Goal: Information Seeking & Learning: Learn about a topic

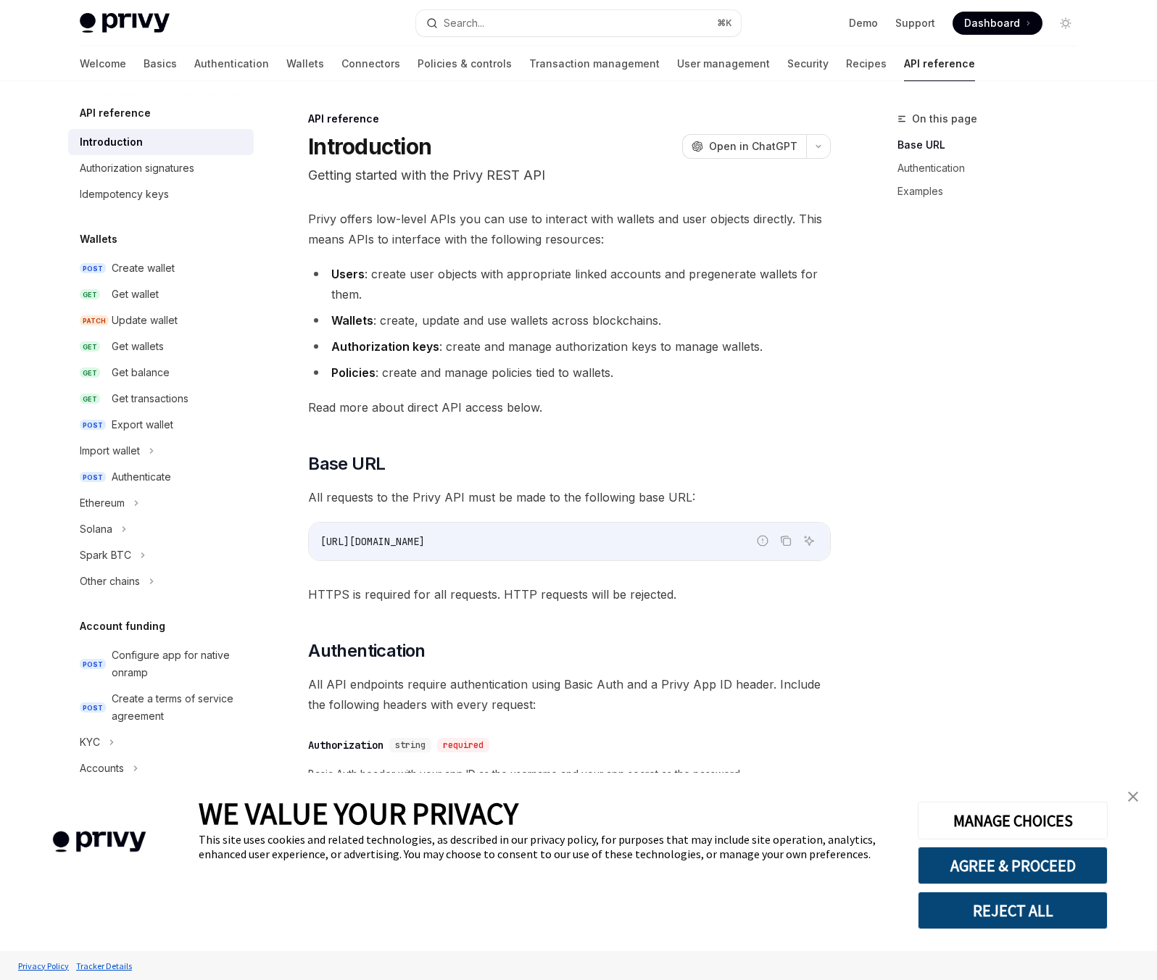
scroll to position [544, 0]
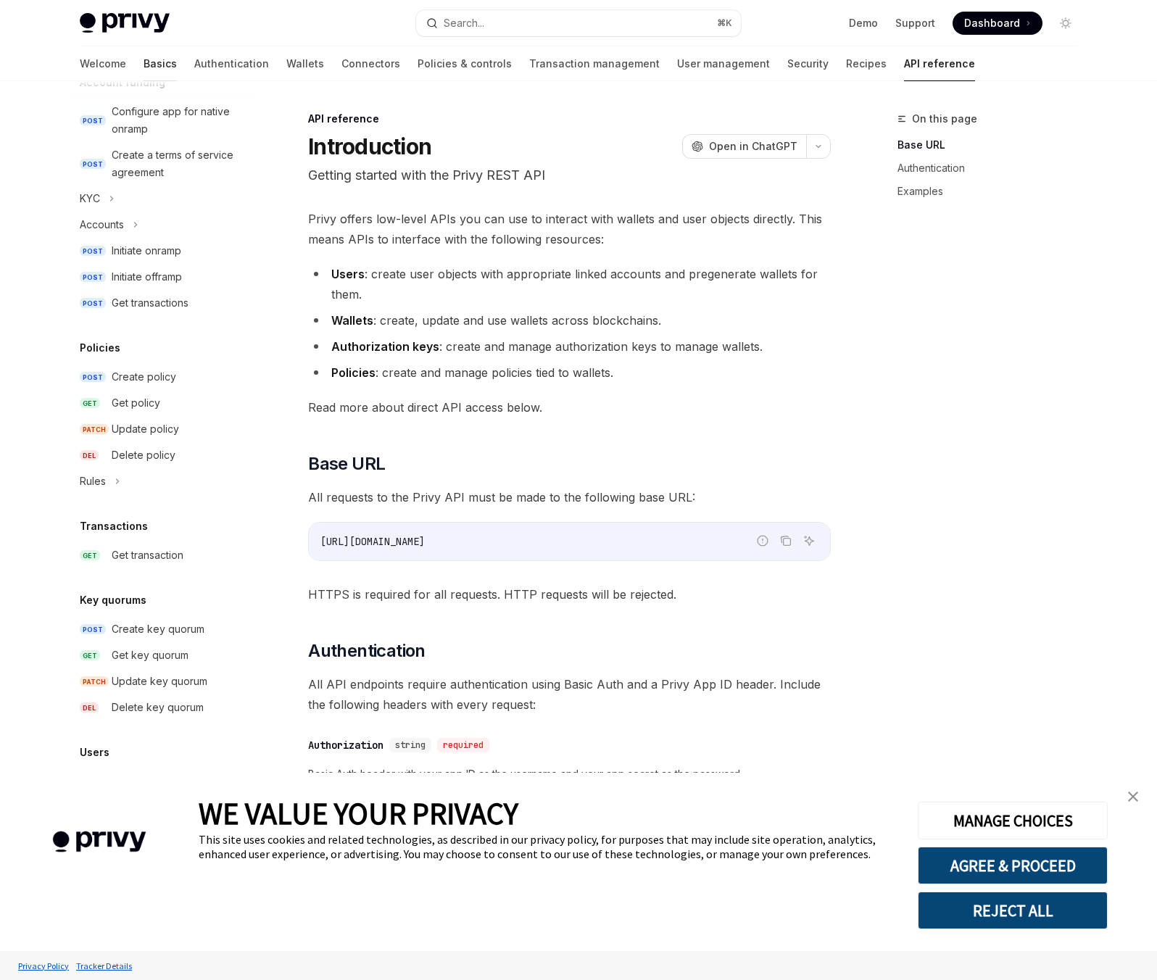
click at [144, 65] on link "Basics" at bounding box center [160, 63] width 33 height 35
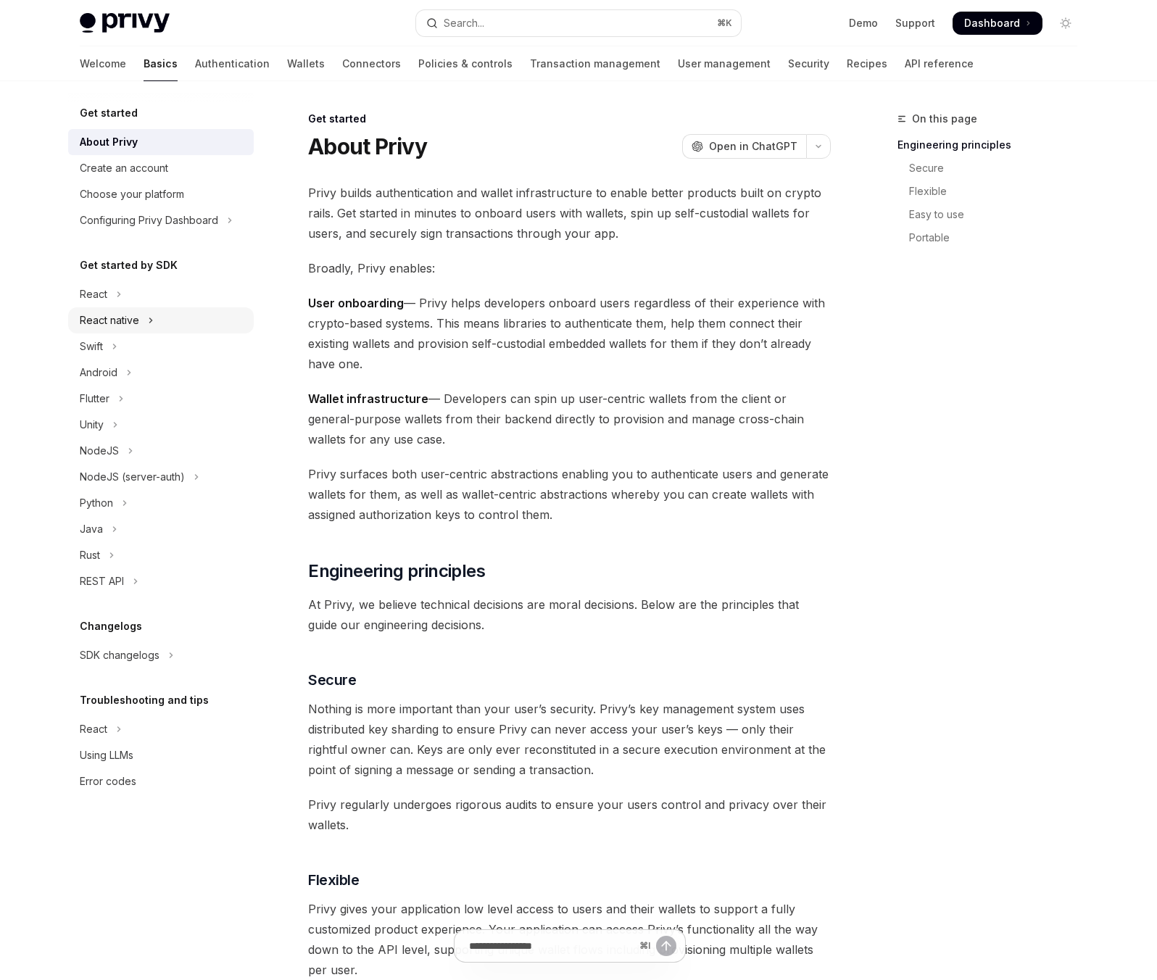
scroll to position [2, 0]
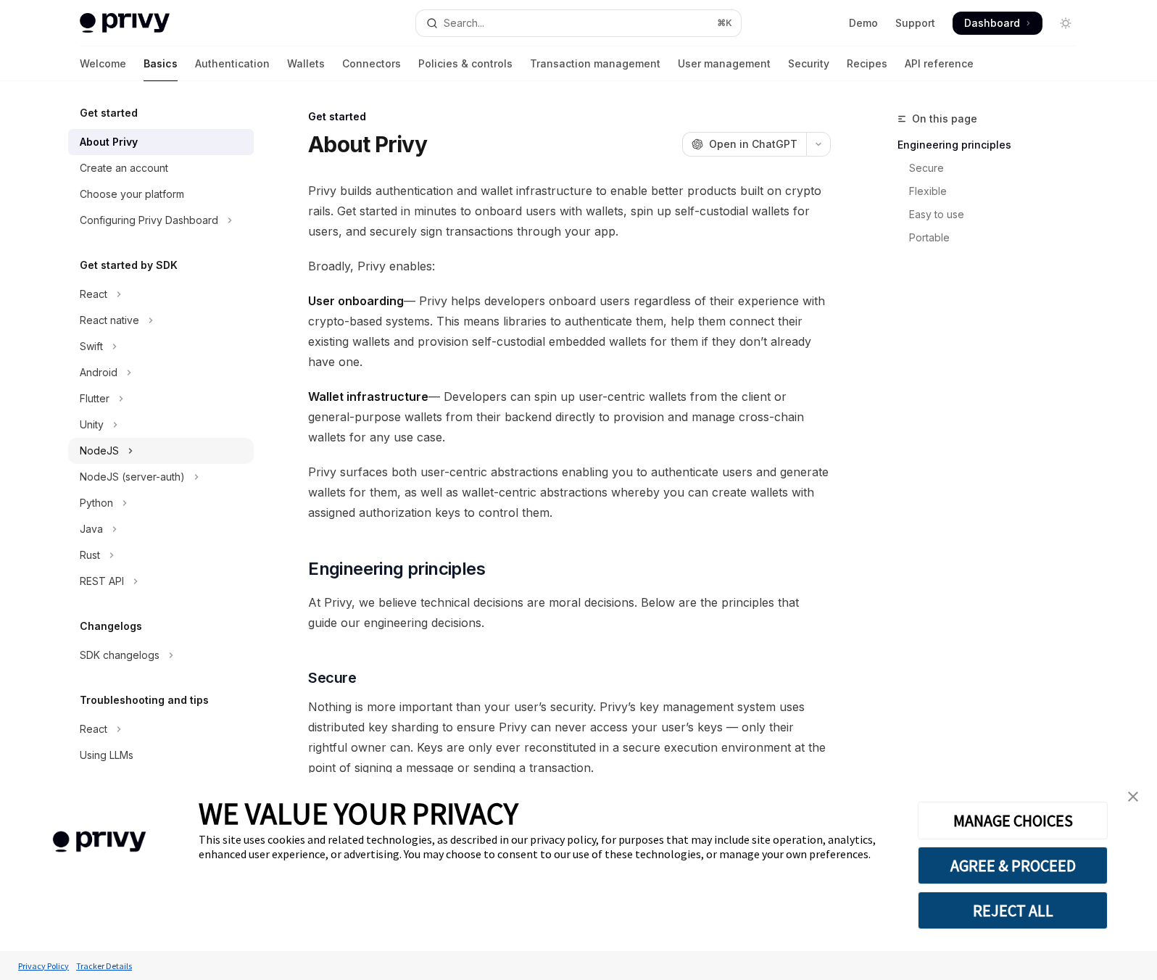
click at [163, 455] on button "NodeJS" at bounding box center [161, 451] width 186 height 26
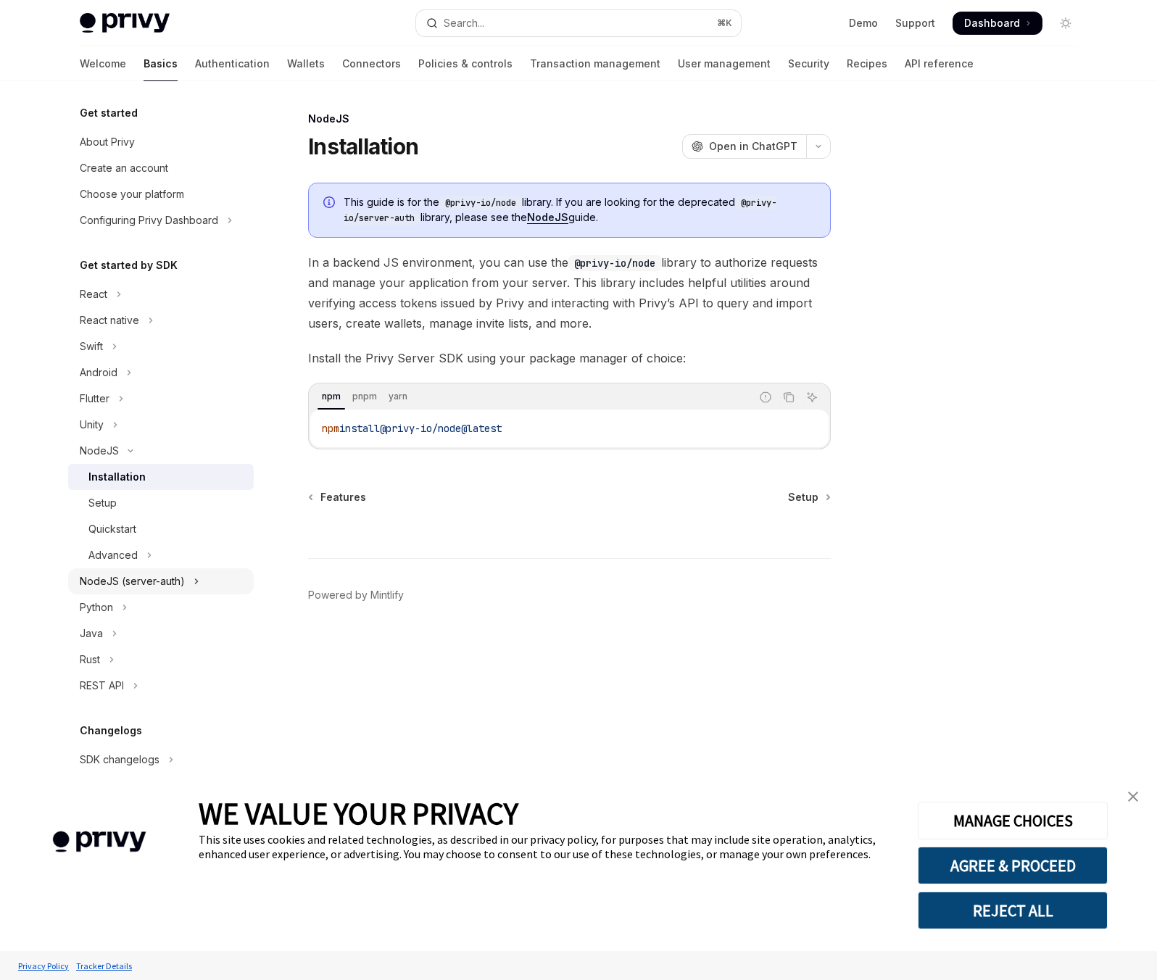
click at [213, 573] on button "NodeJS (server-auth)" at bounding box center [161, 581] width 186 height 26
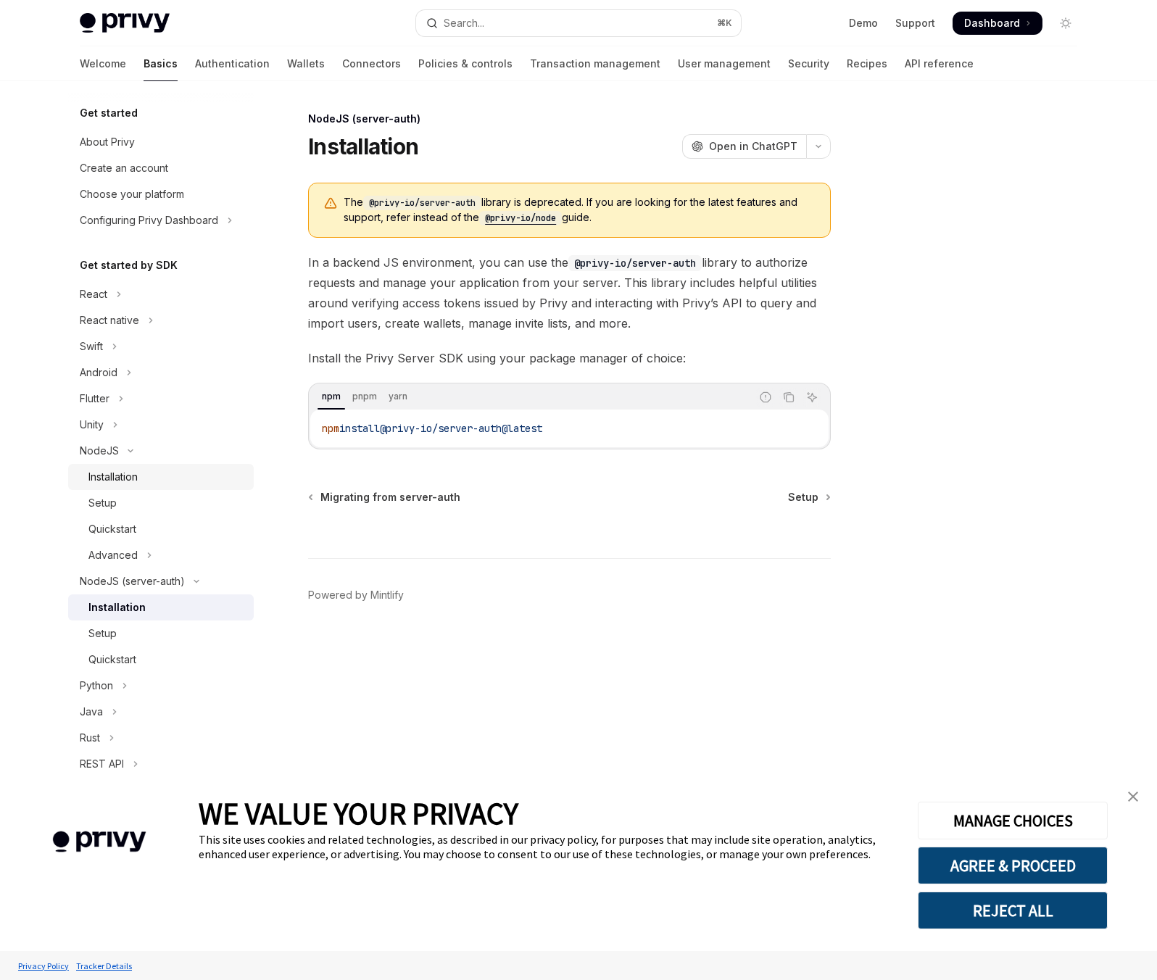
click at [146, 481] on div "Installation" at bounding box center [166, 476] width 157 height 17
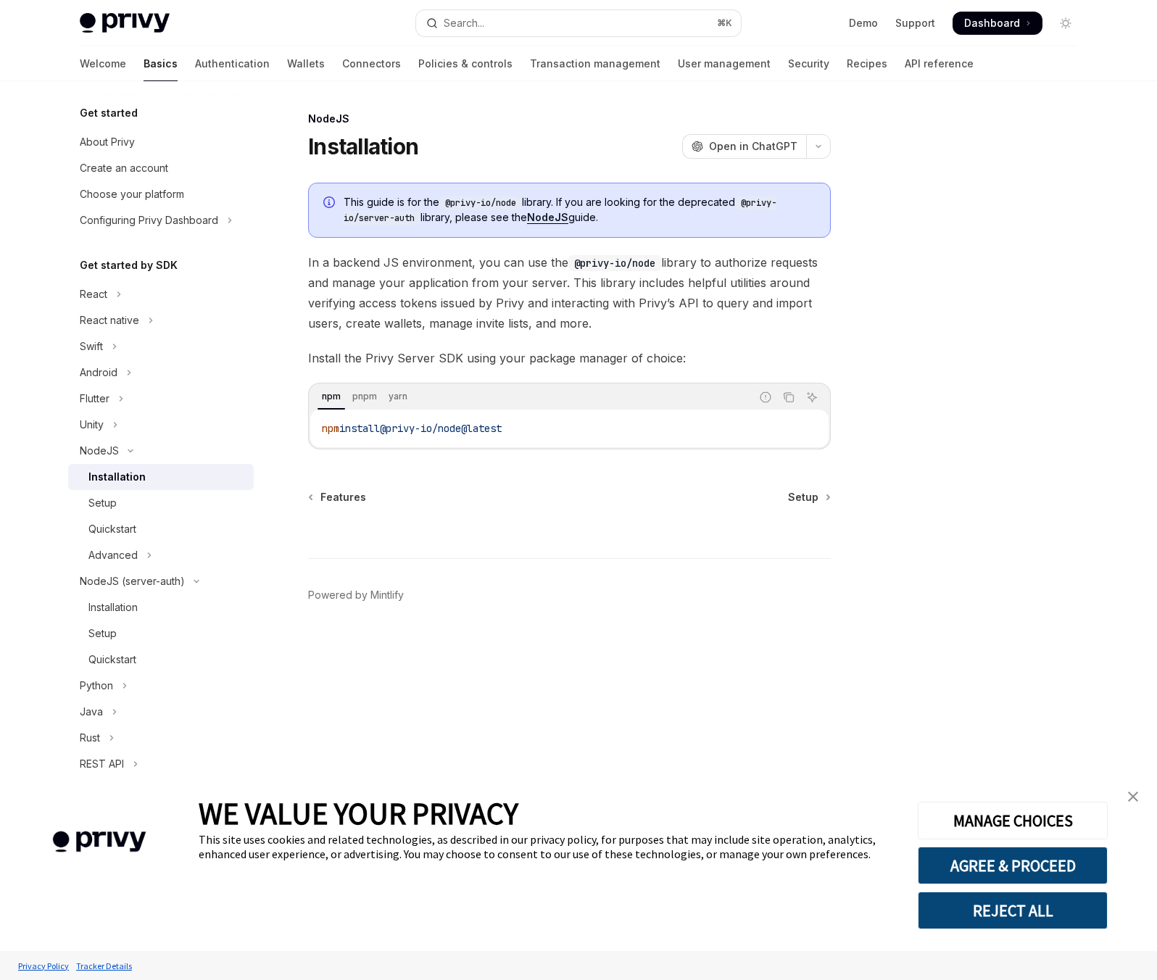
click at [144, 67] on link "Basics" at bounding box center [161, 63] width 34 height 35
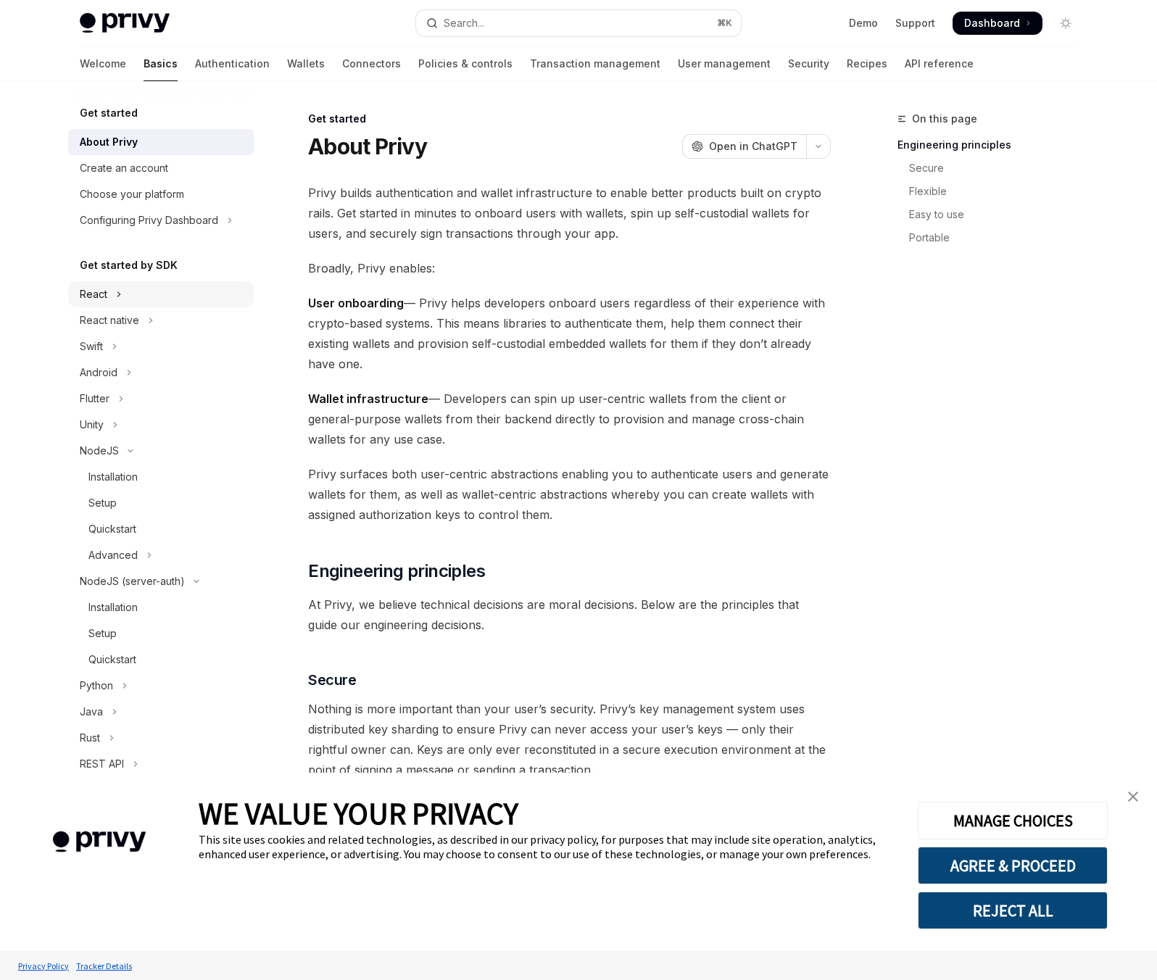
click at [122, 291] on button "React" at bounding box center [161, 294] width 186 height 26
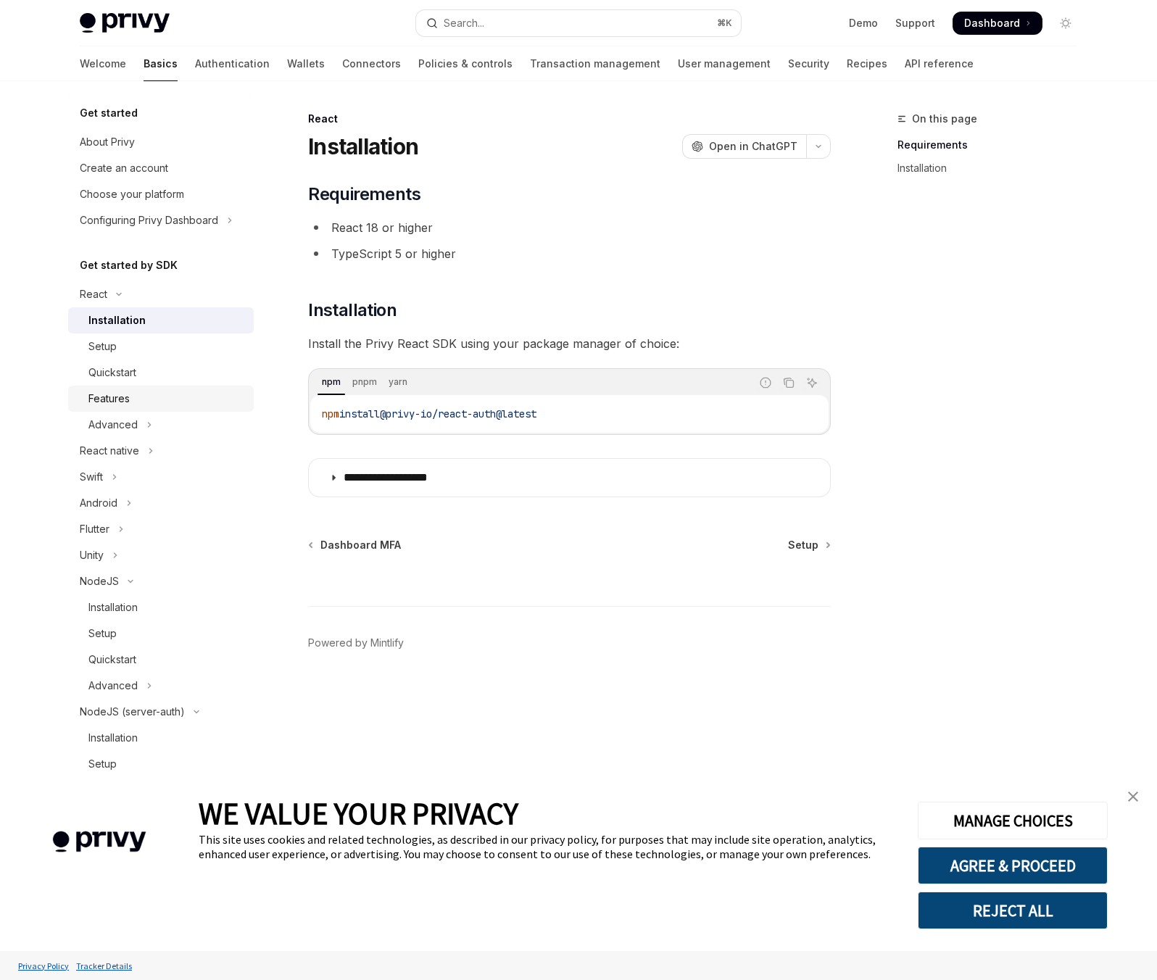
click at [151, 402] on div "Features" at bounding box center [166, 398] width 157 height 17
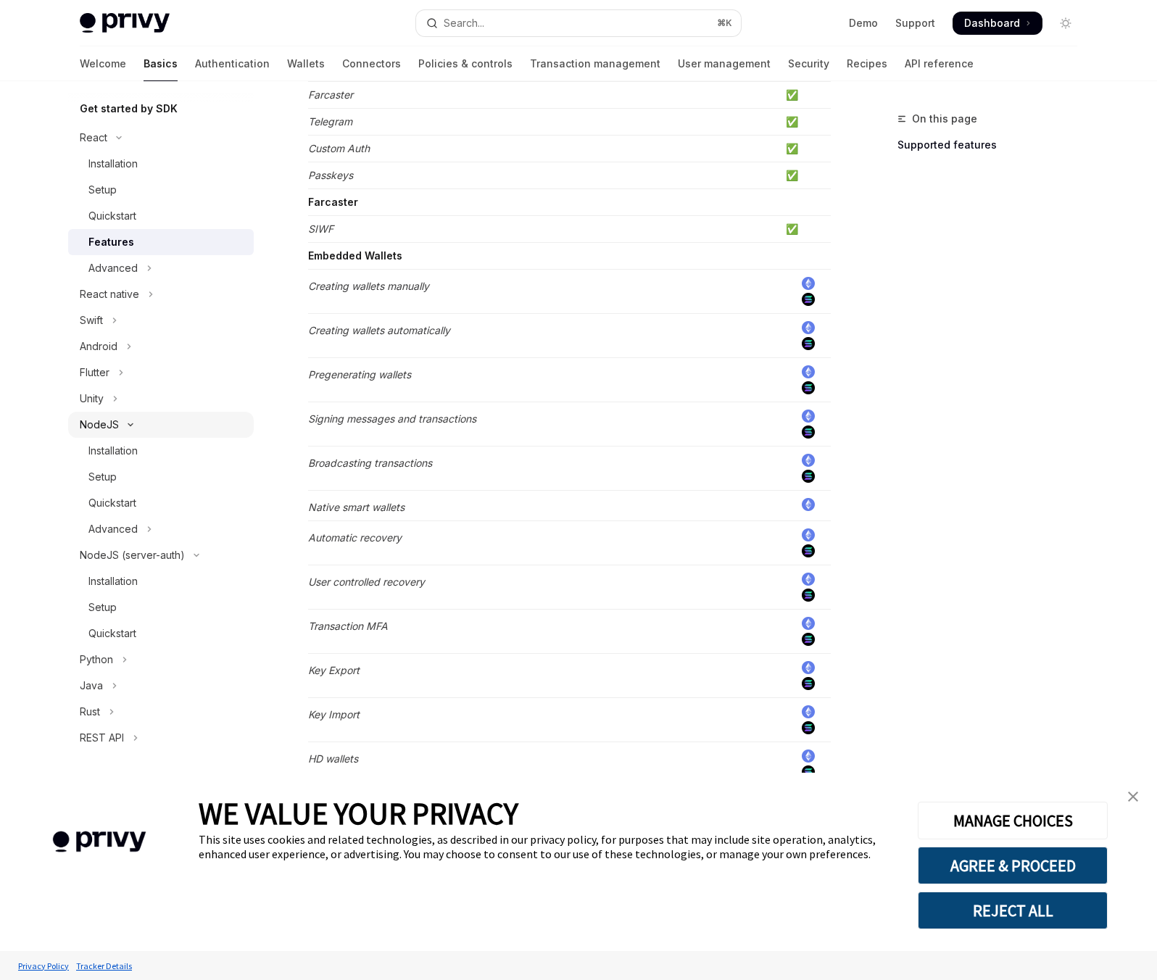
scroll to position [328, 0]
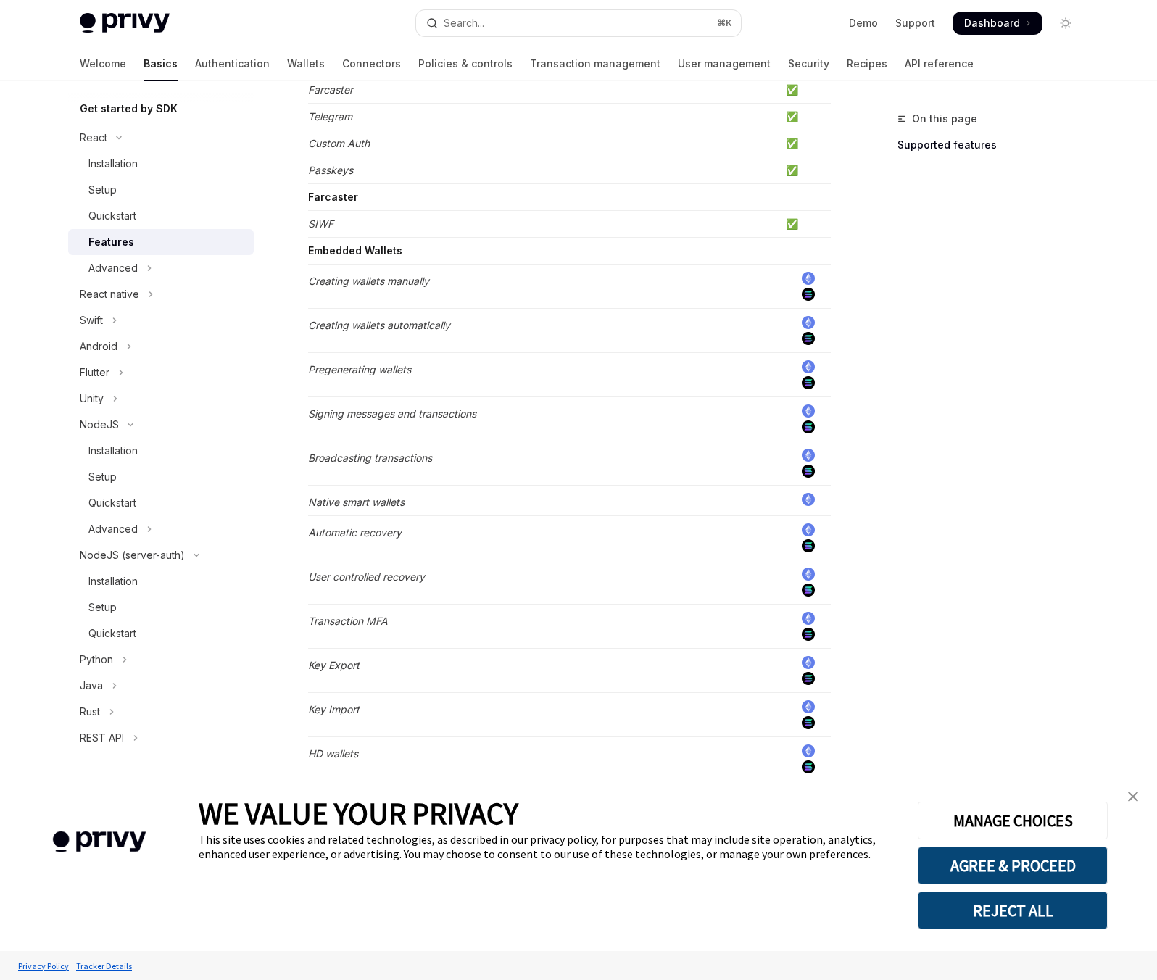
click at [144, 61] on link "Basics" at bounding box center [161, 63] width 34 height 35
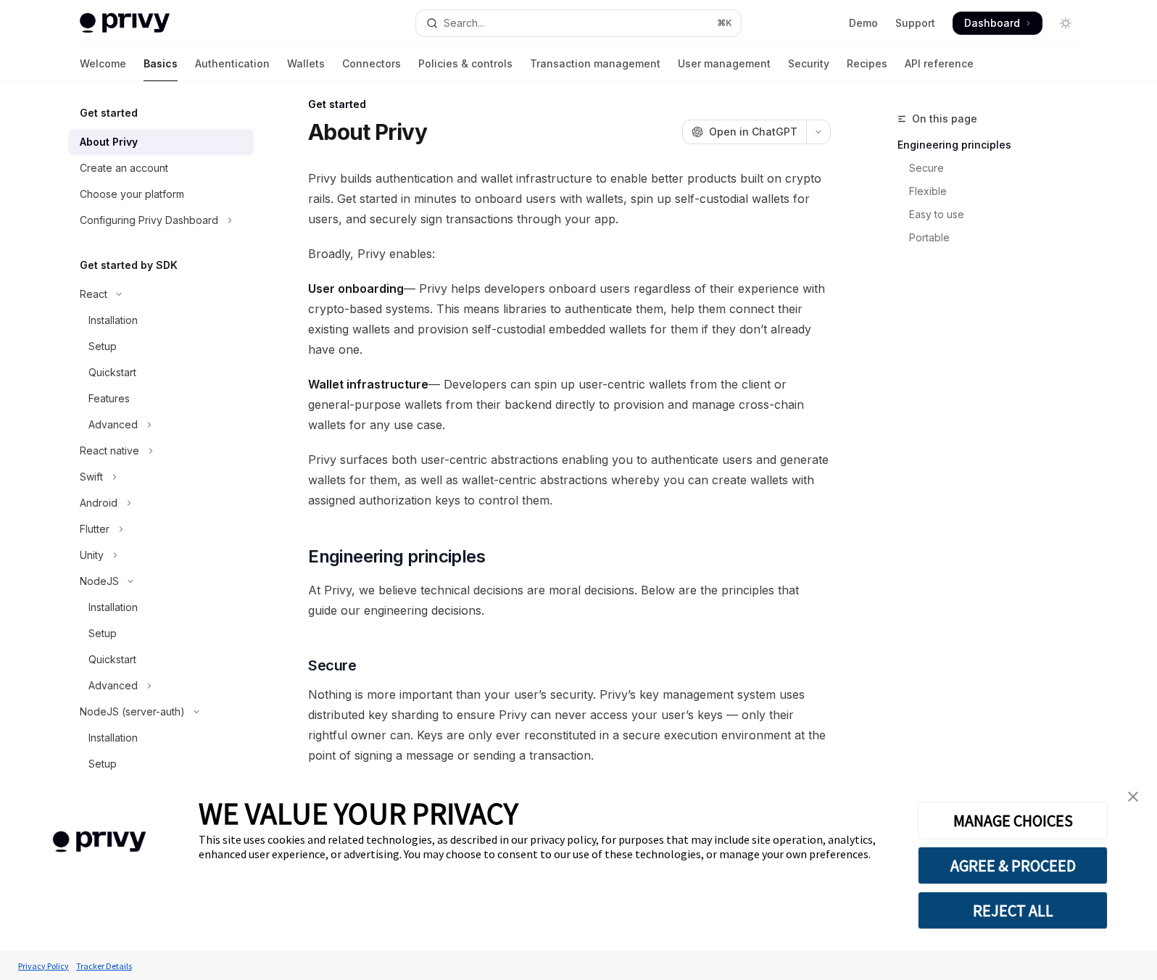
scroll to position [17, 0]
click at [125, 290] on button "React" at bounding box center [161, 294] width 186 height 26
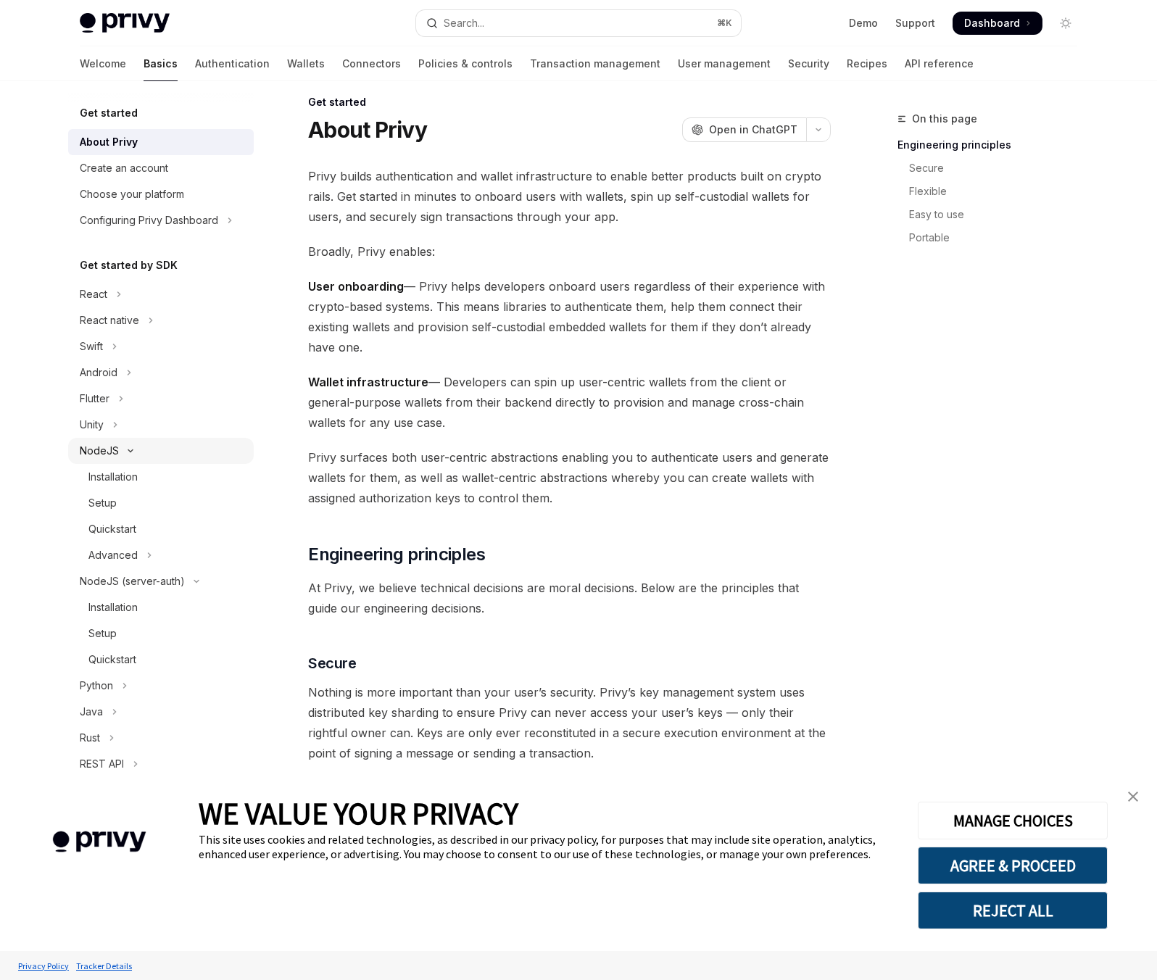
click at [128, 449] on icon "Toggle NodeJS section" at bounding box center [130, 451] width 17 height 6
click at [188, 479] on icon "Toggle NodeJS (server-auth) section" at bounding box center [196, 477] width 17 height 6
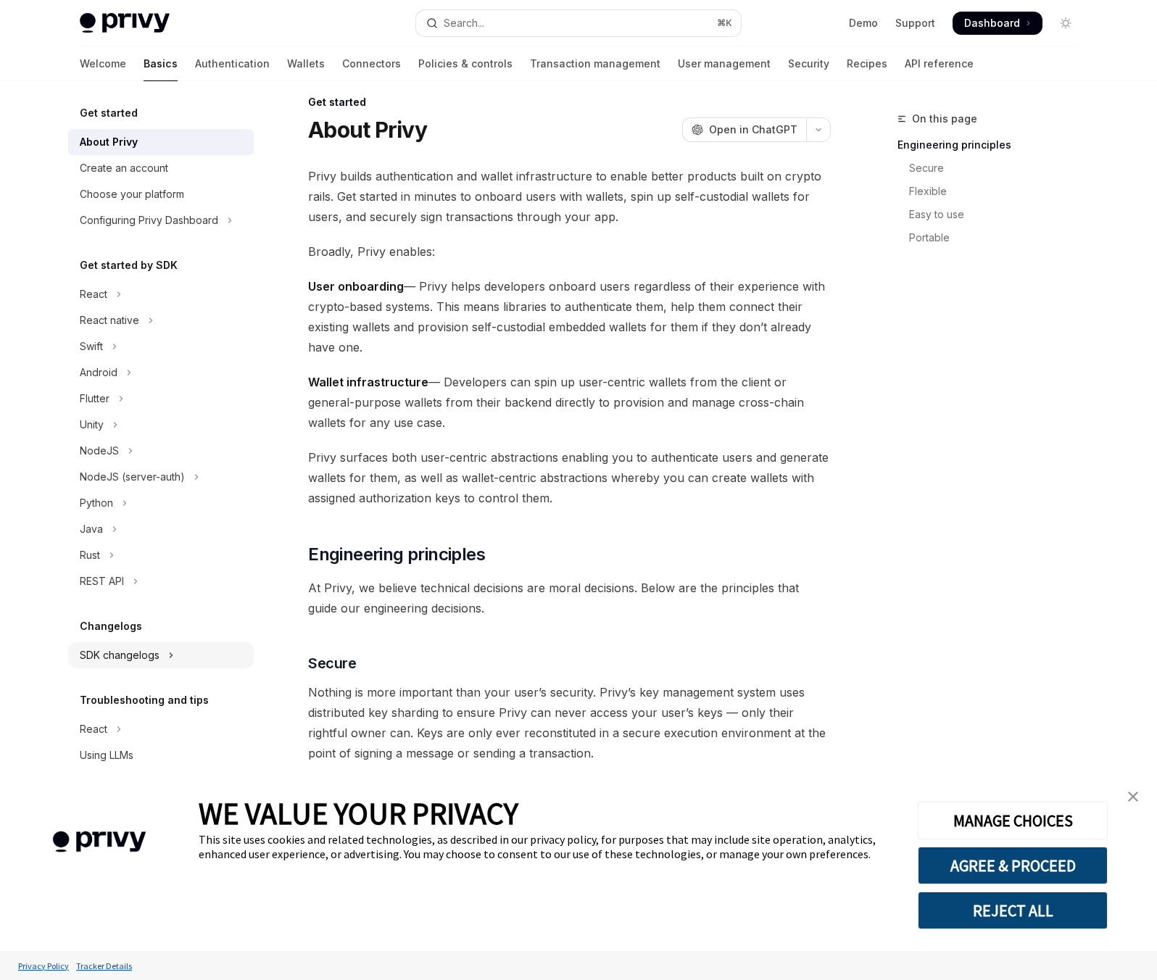
click at [151, 656] on div "SDK changelogs" at bounding box center [120, 655] width 80 height 17
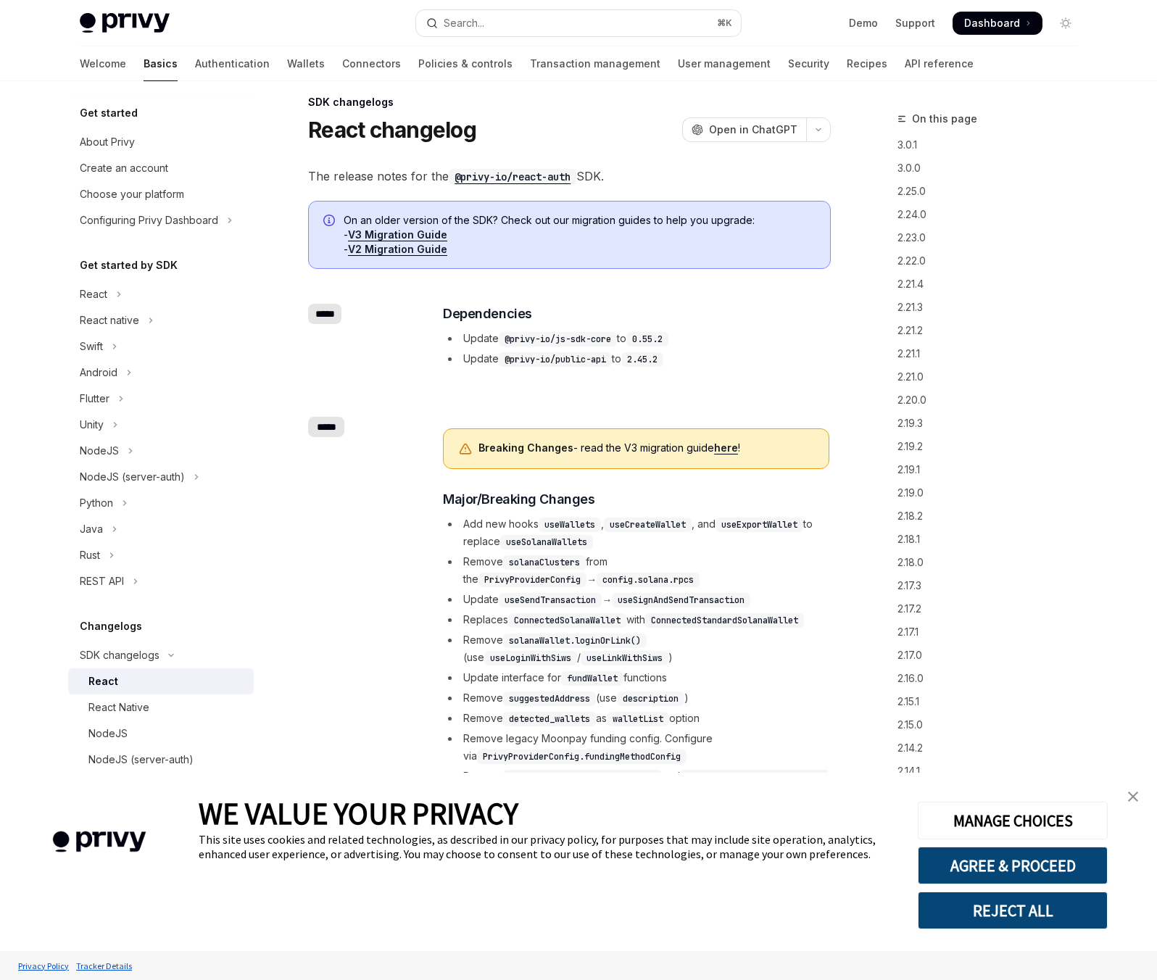
scroll to position [11, 0]
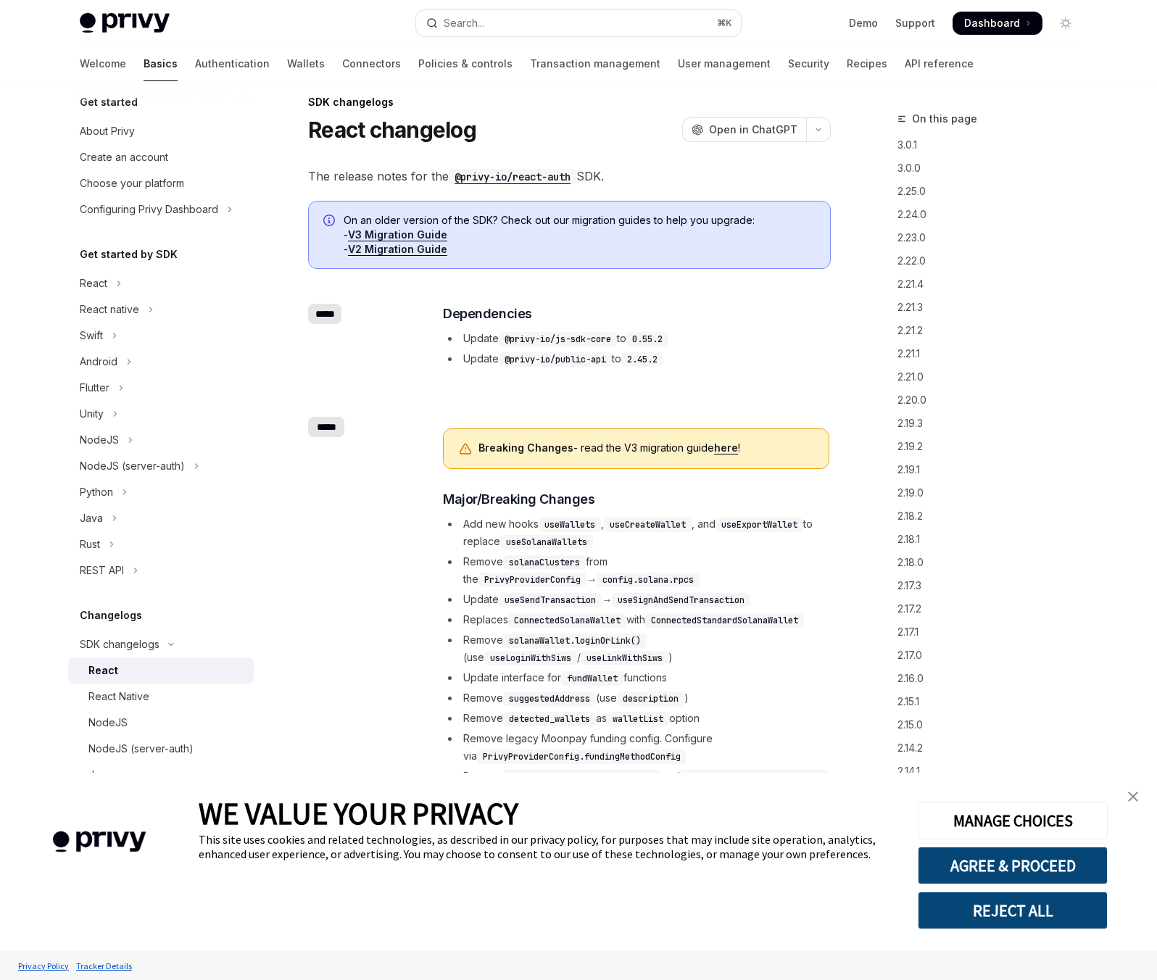
click at [125, 671] on div "React" at bounding box center [166, 670] width 157 height 17
click at [724, 449] on link "here" at bounding box center [726, 447] width 24 height 13
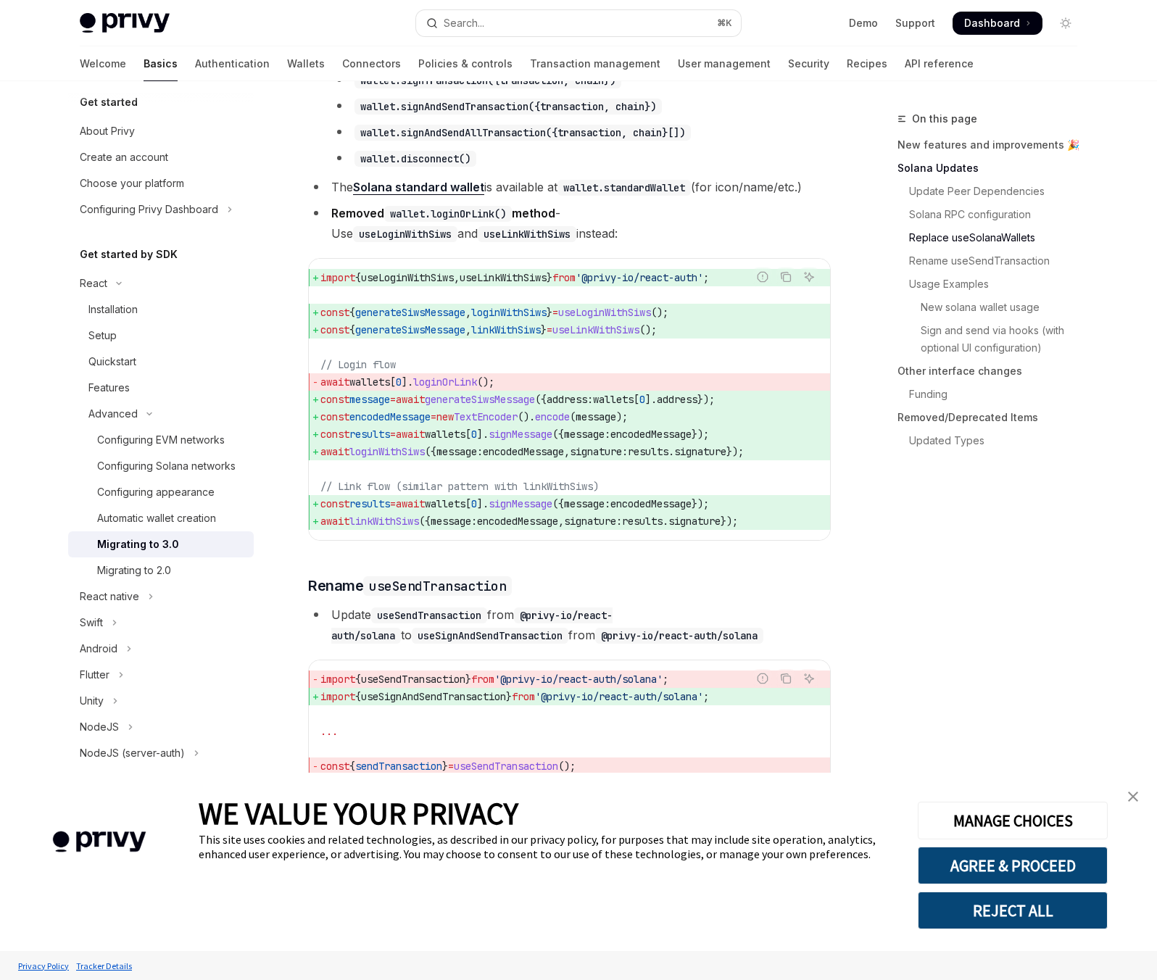
scroll to position [1782, 0]
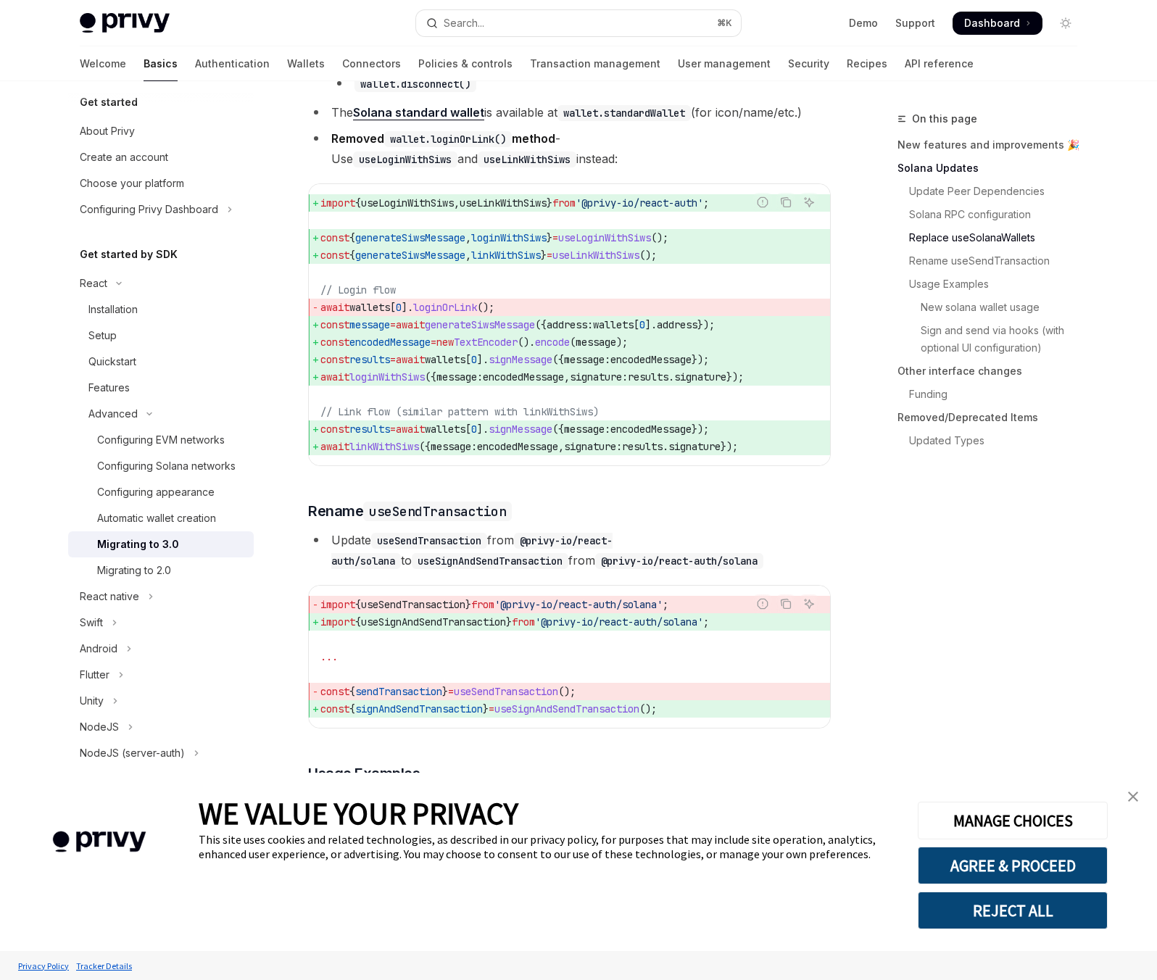
click at [870, 678] on div "On this page New features and improvements 🎉 Solana Updates Update Peer Depende…" at bounding box center [978, 545] width 220 height 870
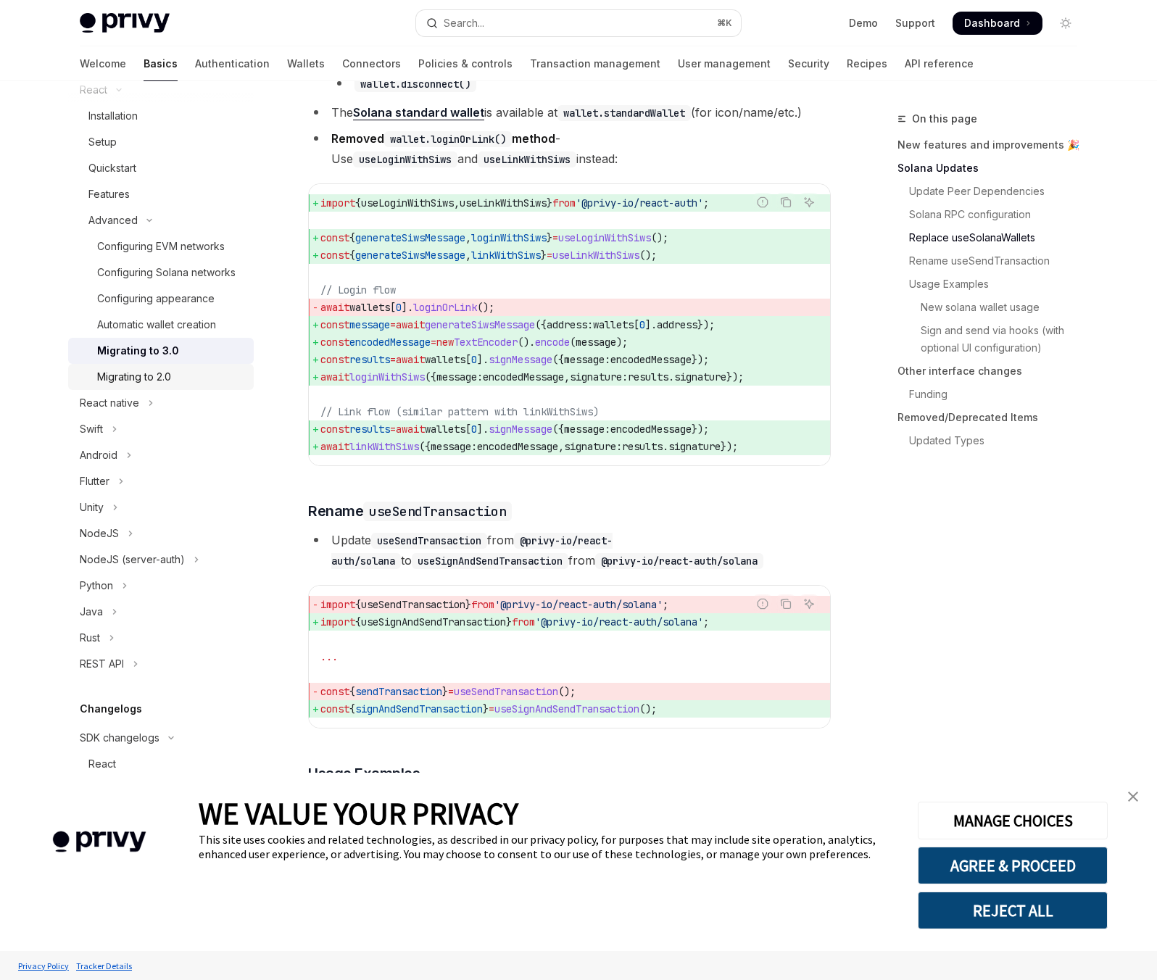
scroll to position [207, 0]
click at [113, 635] on icon "Toggle Rust section" at bounding box center [112, 635] width 2 height 4
type textarea "*"
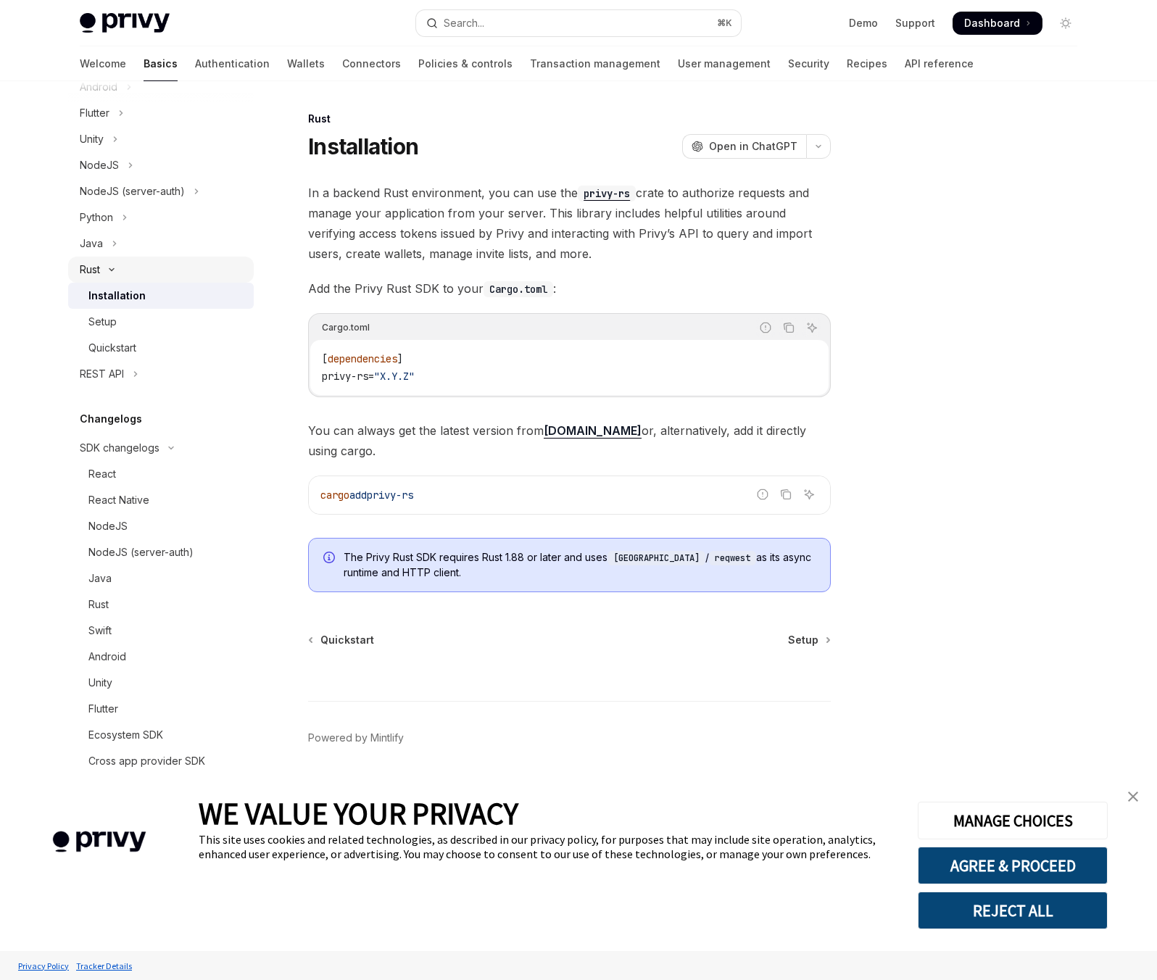
scroll to position [574, 0]
